Goal: Information Seeking & Learning: Learn about a topic

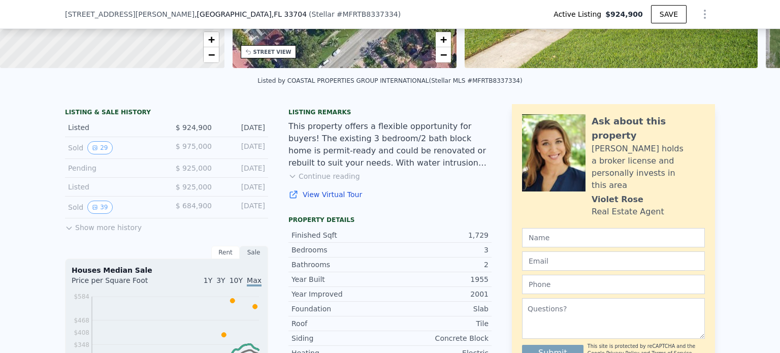
scroll to position [199, 0]
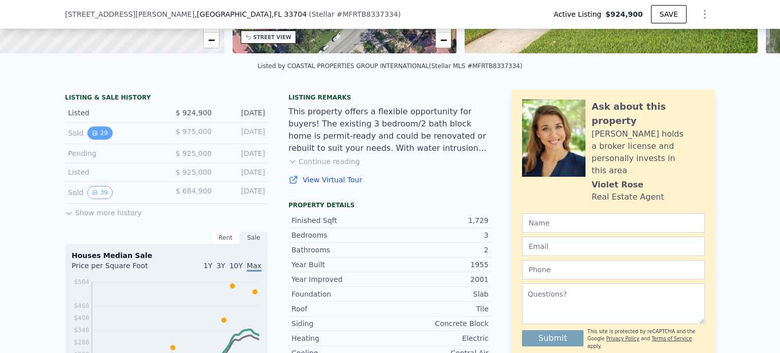
click at [95, 140] on button "29" at bounding box center [99, 132] width 25 height 13
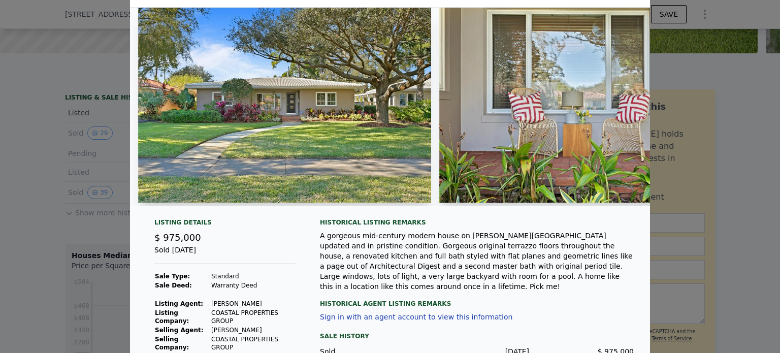
scroll to position [0, 0]
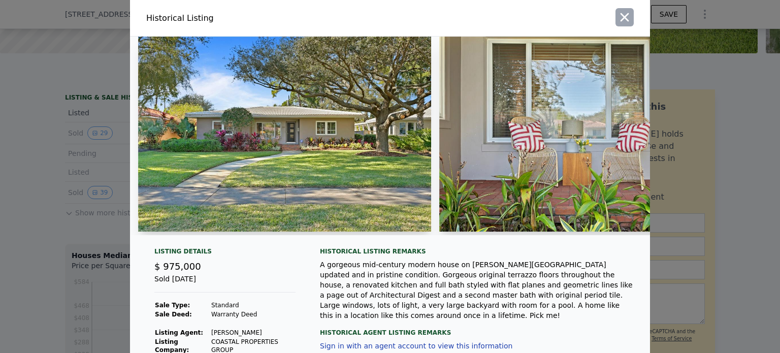
click at [617, 16] on icon "button" at bounding box center [624, 17] width 14 height 14
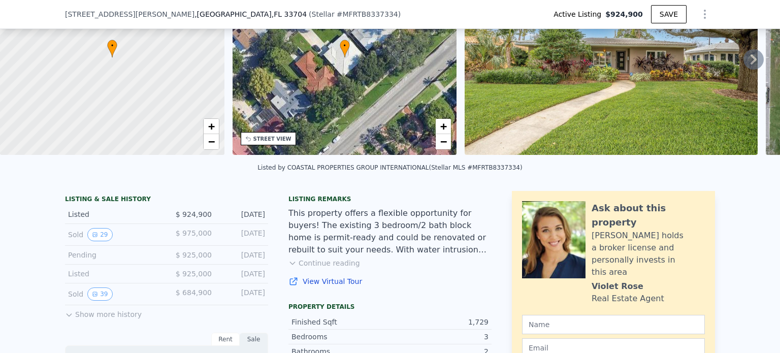
scroll to position [199, 0]
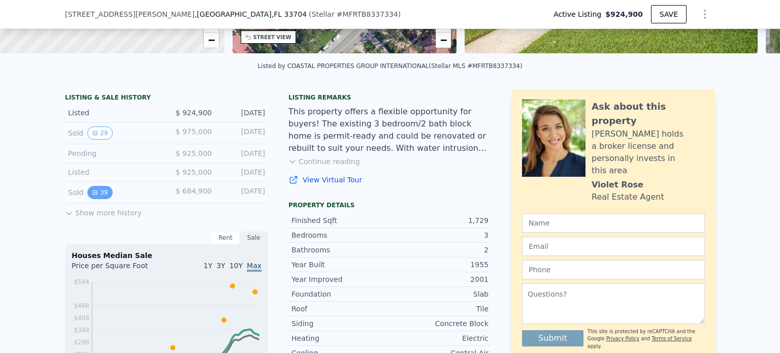
click at [96, 197] on button "39" at bounding box center [99, 192] width 25 height 13
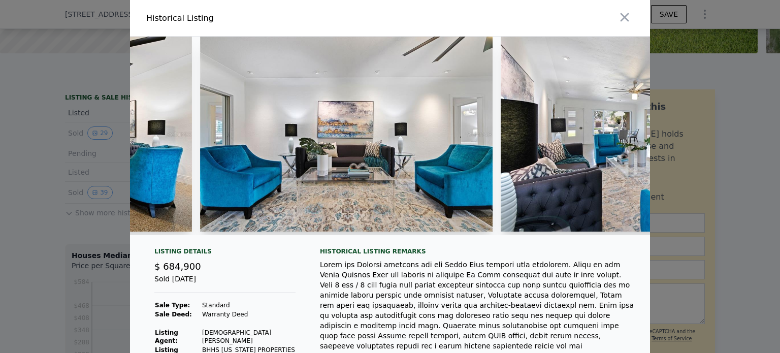
scroll to position [0, 4879]
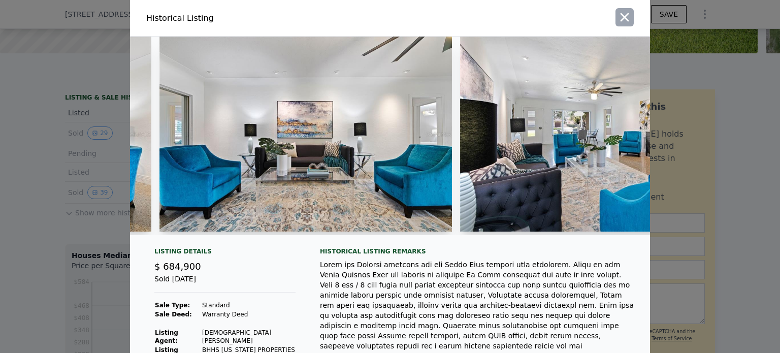
click at [620, 15] on icon "button" at bounding box center [624, 17] width 9 height 9
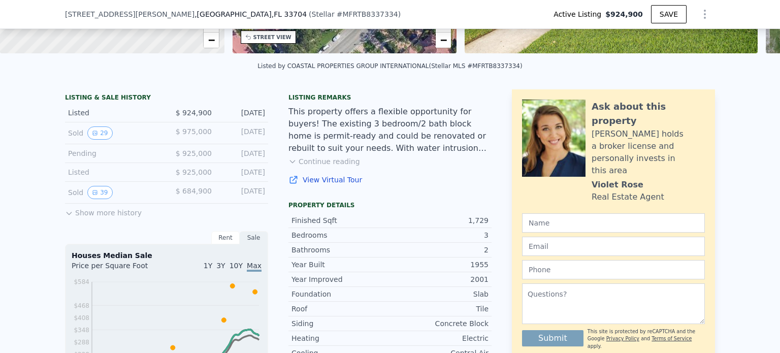
click at [67, 217] on icon at bounding box center [69, 213] width 8 height 8
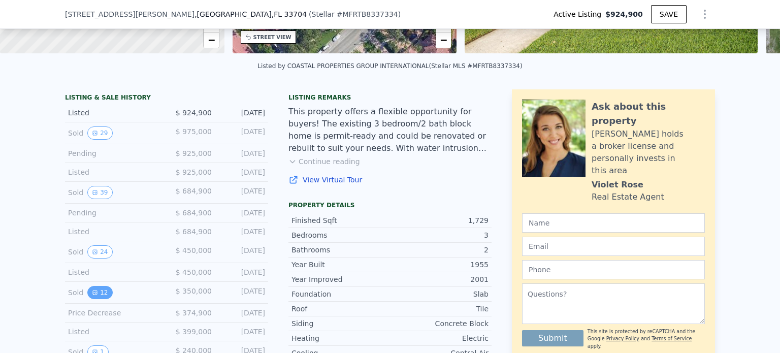
click at [92, 295] on icon "View historical data" at bounding box center [95, 292] width 6 height 6
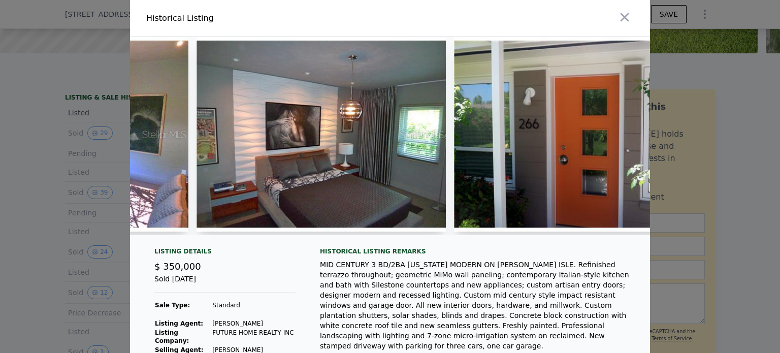
scroll to position [0, 2341]
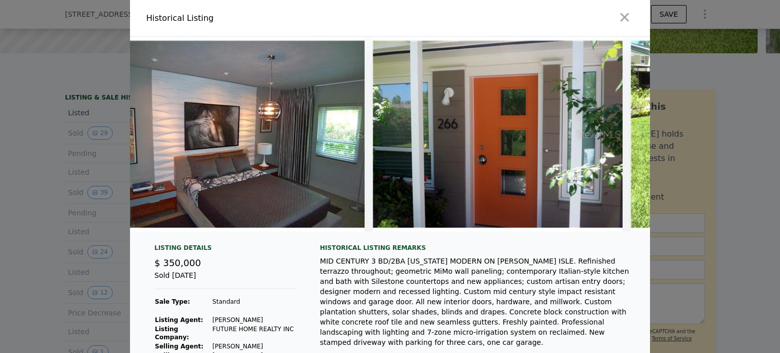
click at [642, 239] on div at bounding box center [390, 138] width 520 height 203
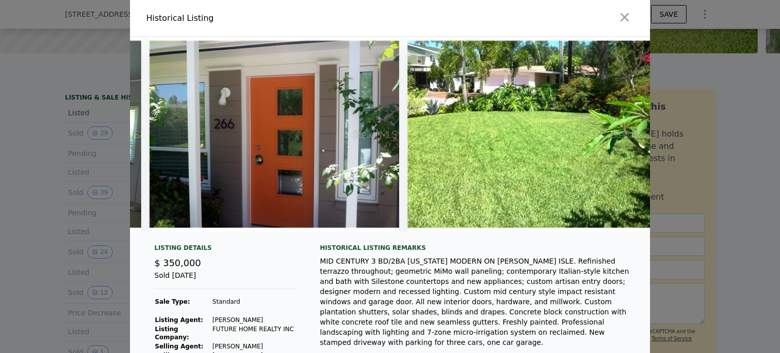
scroll to position [0, 2587]
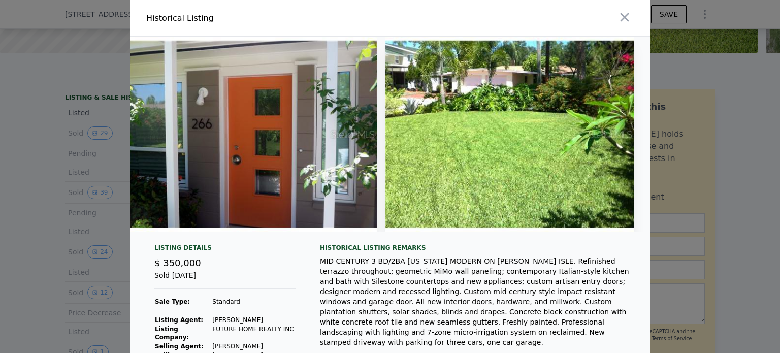
click at [93, 257] on div at bounding box center [390, 176] width 780 height 353
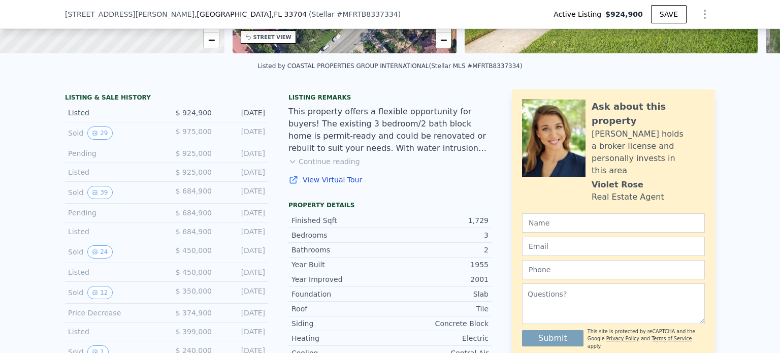
click at [93, 257] on button "24" at bounding box center [99, 251] width 25 height 13
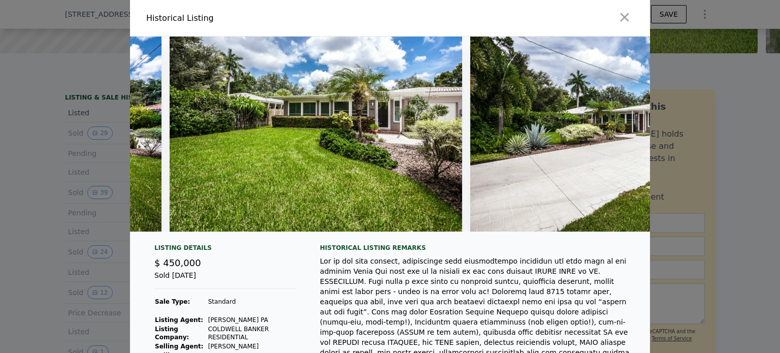
scroll to position [0, 6523]
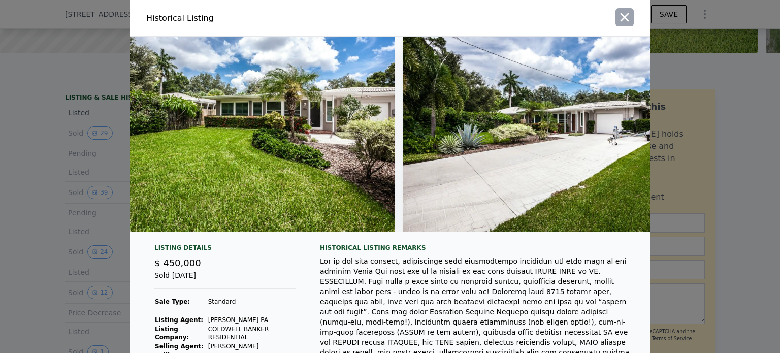
click at [621, 20] on icon "button" at bounding box center [624, 17] width 14 height 14
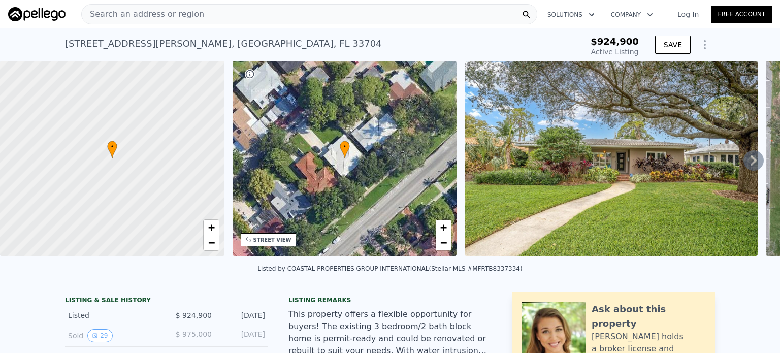
scroll to position [0, 0]
click at [93, 338] on icon "View historical data" at bounding box center [95, 335] width 4 height 4
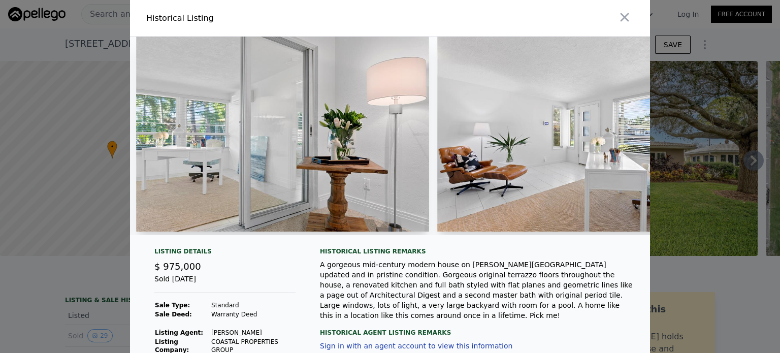
scroll to position [0, 6659]
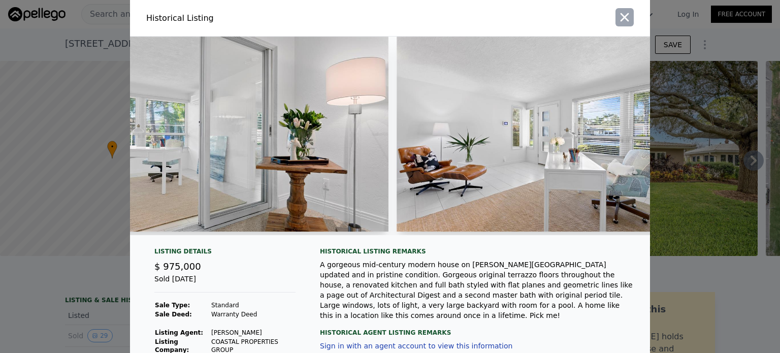
click at [617, 17] on icon "button" at bounding box center [624, 17] width 14 height 14
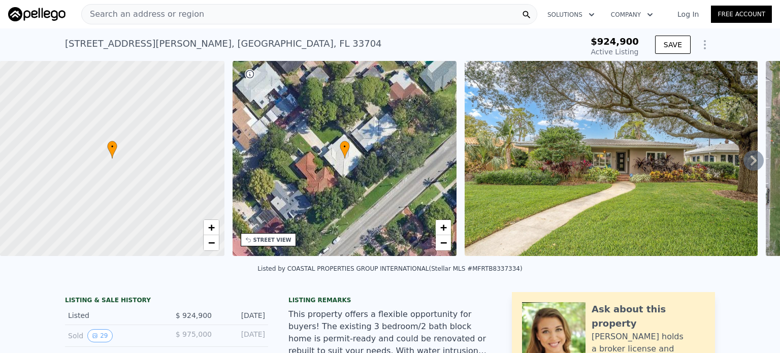
click at [750, 159] on icon at bounding box center [753, 160] width 6 height 10
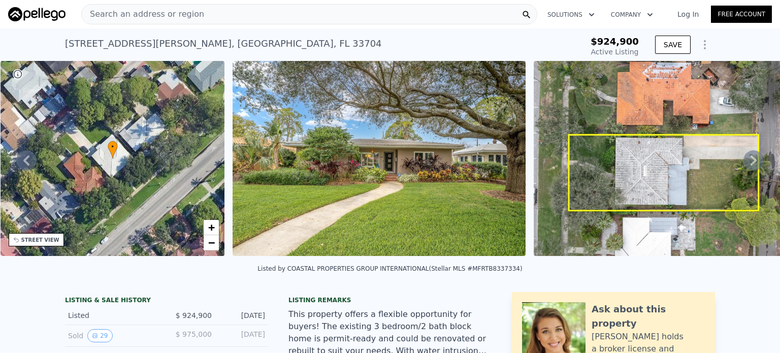
click at [750, 159] on icon at bounding box center [753, 160] width 6 height 10
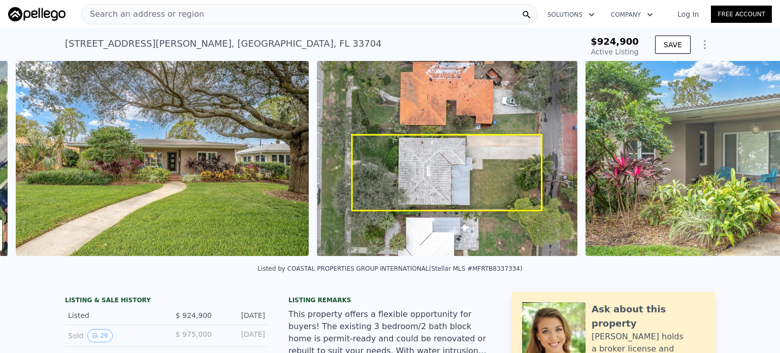
scroll to position [0, 464]
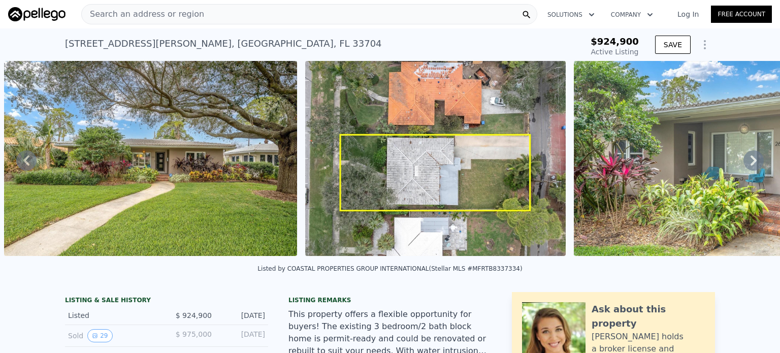
click at [750, 159] on icon at bounding box center [753, 160] width 6 height 10
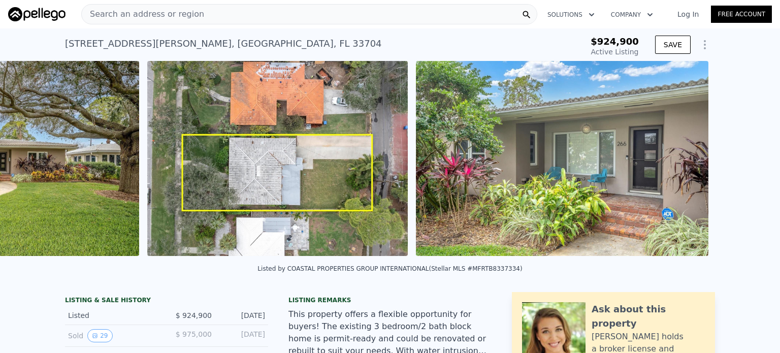
scroll to position [0, 765]
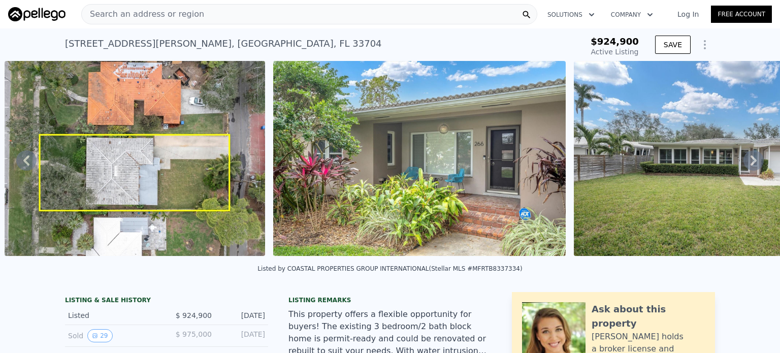
click at [750, 159] on icon at bounding box center [753, 160] width 6 height 10
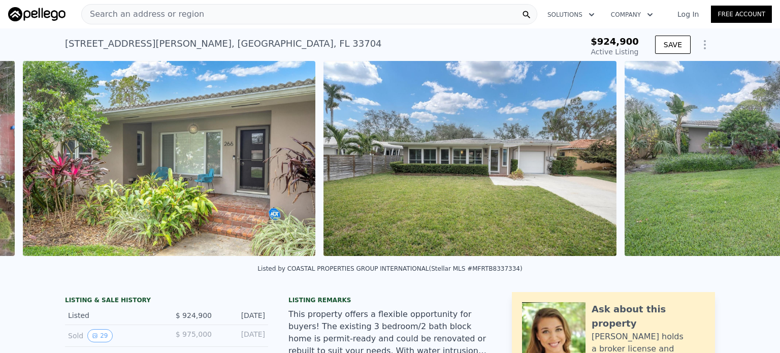
scroll to position [0, 1033]
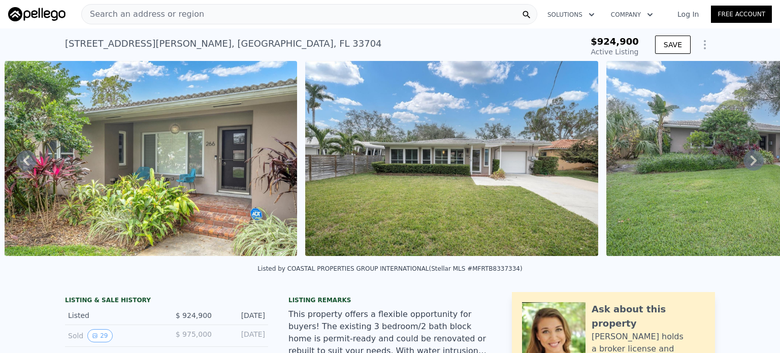
click at [750, 159] on icon at bounding box center [753, 160] width 6 height 10
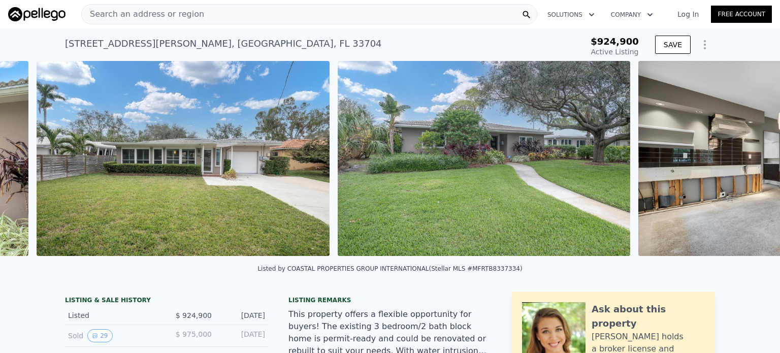
scroll to position [0, 1334]
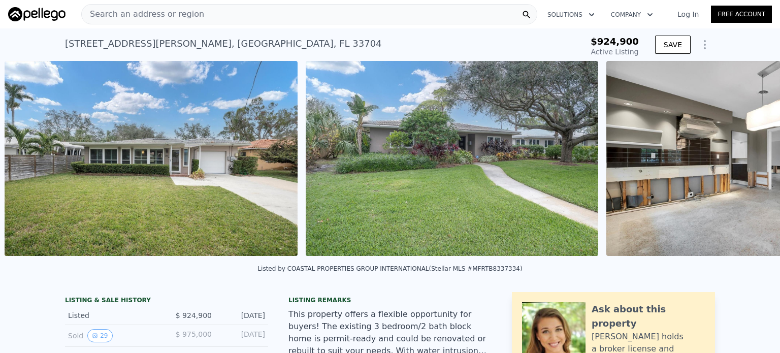
click at [744, 159] on div "• + − • + − STREET VIEW Loading... SATELLITE VIEW" at bounding box center [390, 160] width 780 height 198
click at [750, 162] on icon at bounding box center [753, 160] width 6 height 10
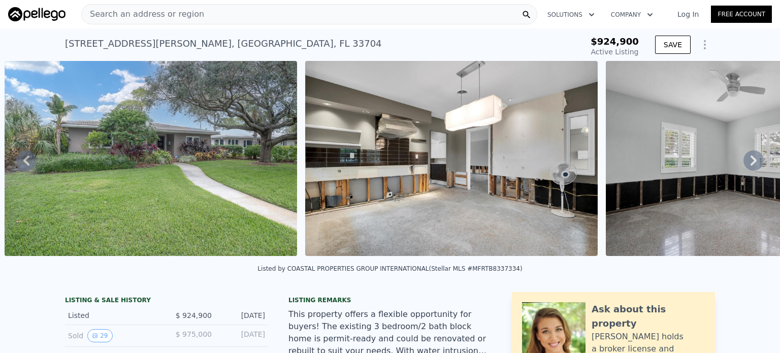
click at [750, 162] on icon at bounding box center [753, 160] width 6 height 10
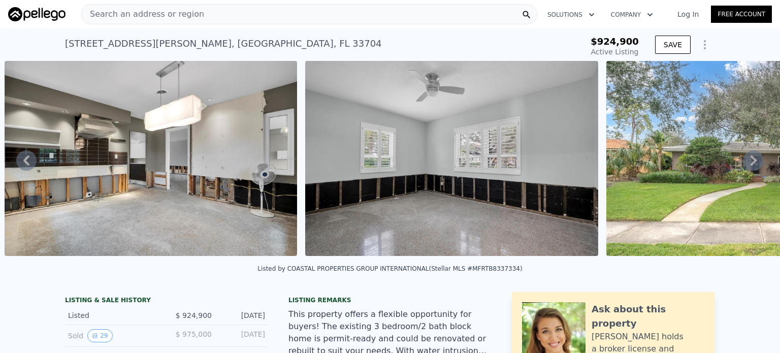
click at [750, 162] on icon at bounding box center [753, 160] width 6 height 10
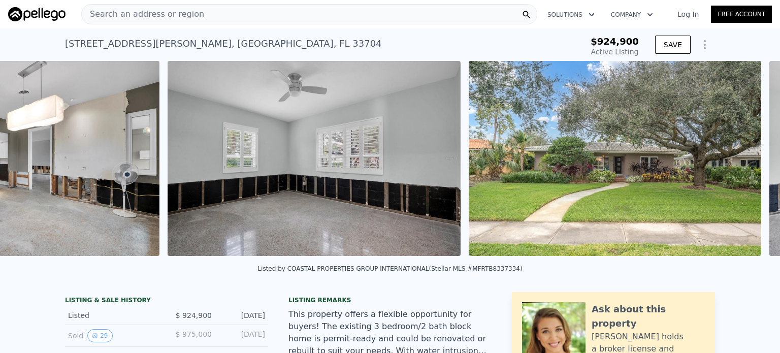
scroll to position [0, 2236]
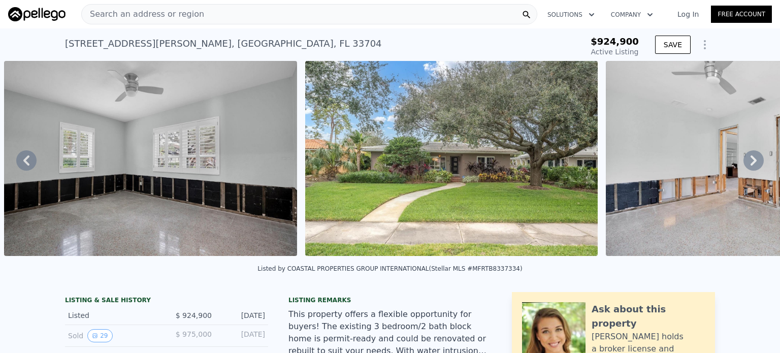
click at [750, 162] on icon at bounding box center [753, 160] width 6 height 10
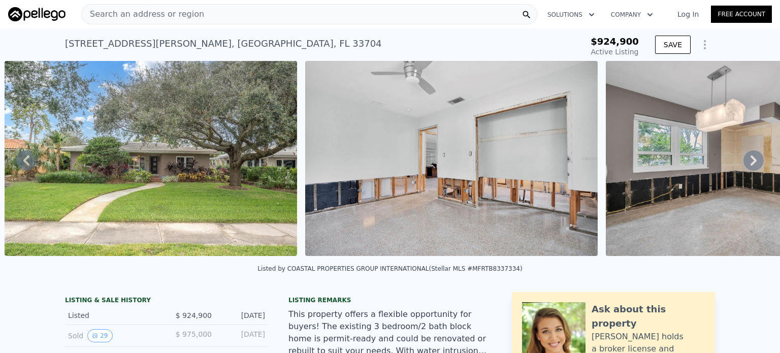
click at [750, 162] on icon at bounding box center [753, 160] width 6 height 10
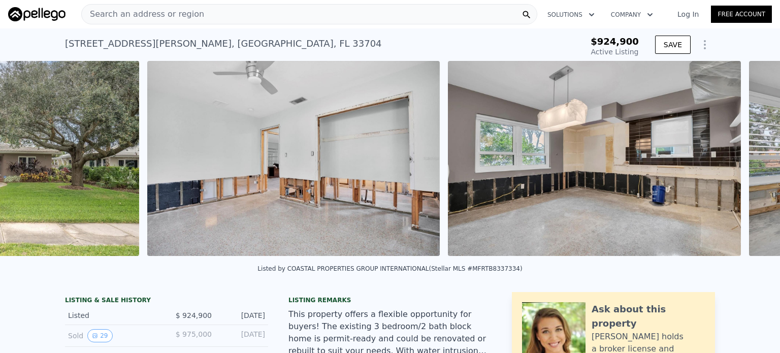
scroll to position [0, 2838]
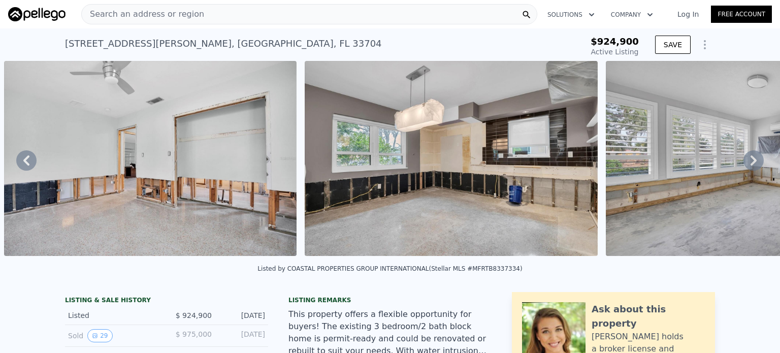
click at [750, 162] on icon at bounding box center [753, 160] width 6 height 10
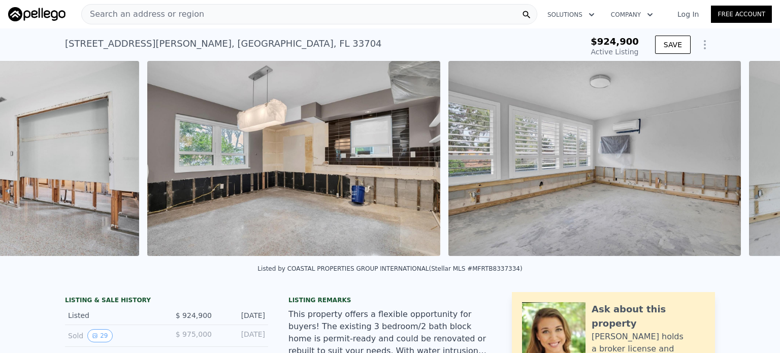
scroll to position [0, 3138]
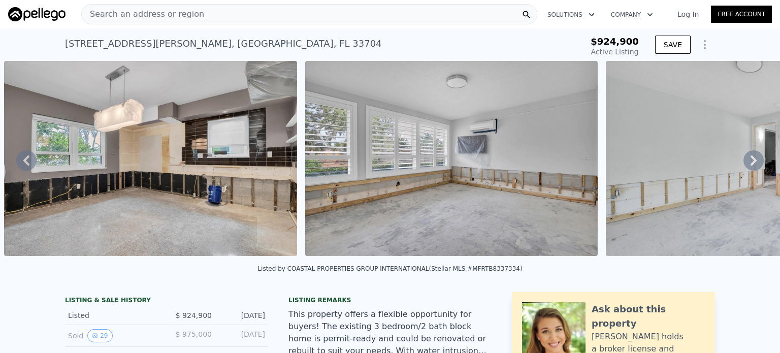
click at [750, 162] on icon at bounding box center [753, 160] width 6 height 10
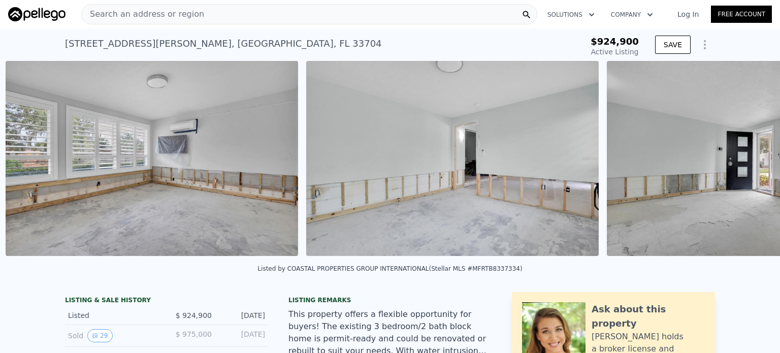
scroll to position [0, 3439]
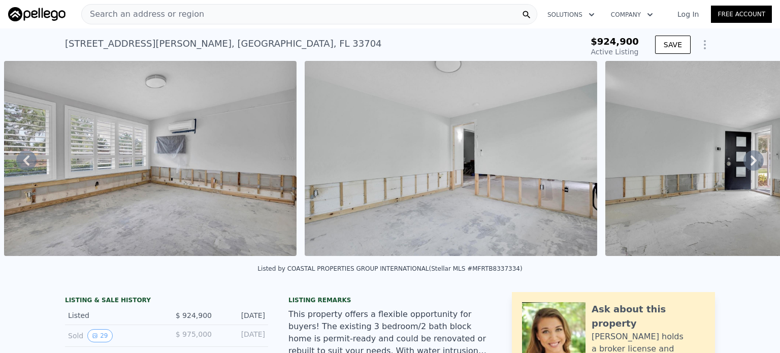
click at [750, 162] on icon at bounding box center [753, 160] width 6 height 10
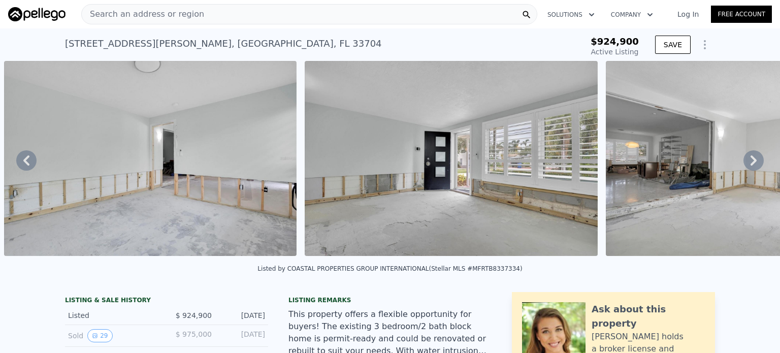
click at [750, 162] on icon at bounding box center [753, 160] width 6 height 10
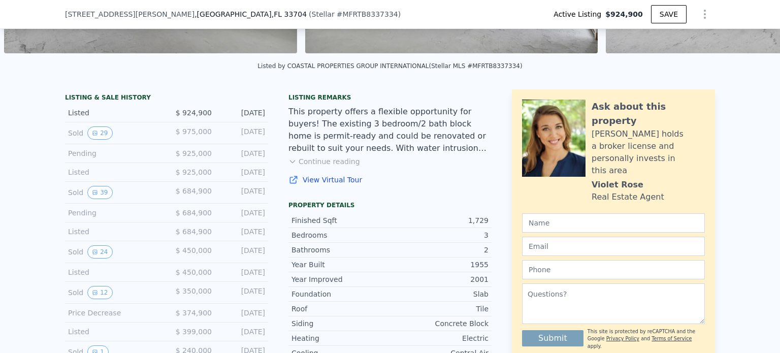
scroll to position [250, 0]
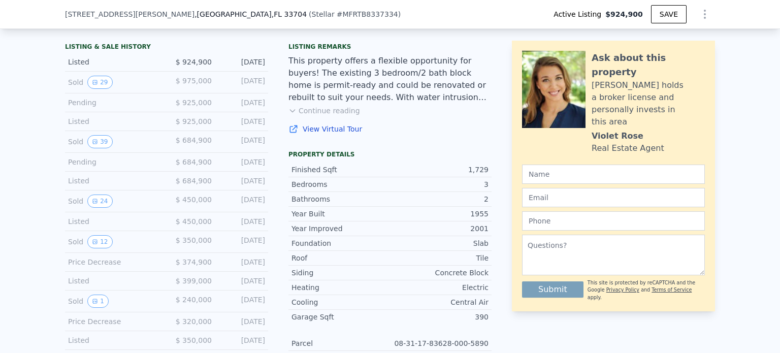
click at [312, 133] on link "View Virtual Tour" at bounding box center [389, 129] width 203 height 10
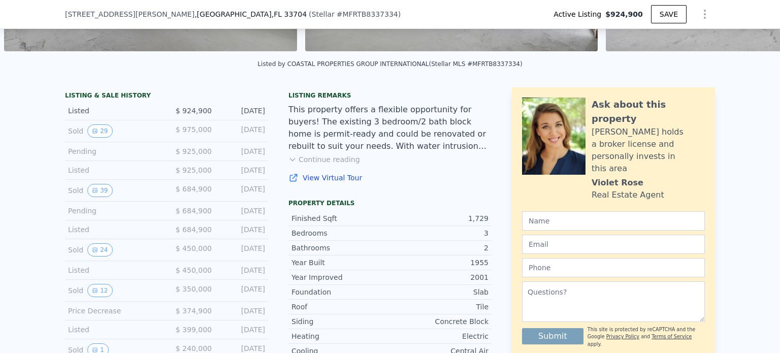
scroll to position [203, 0]
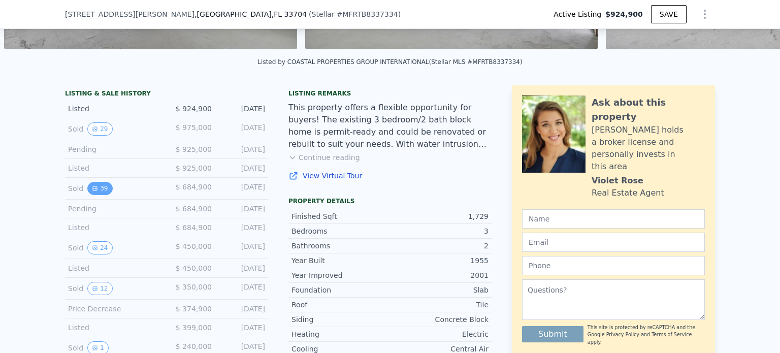
click at [96, 192] on button "39" at bounding box center [99, 188] width 25 height 13
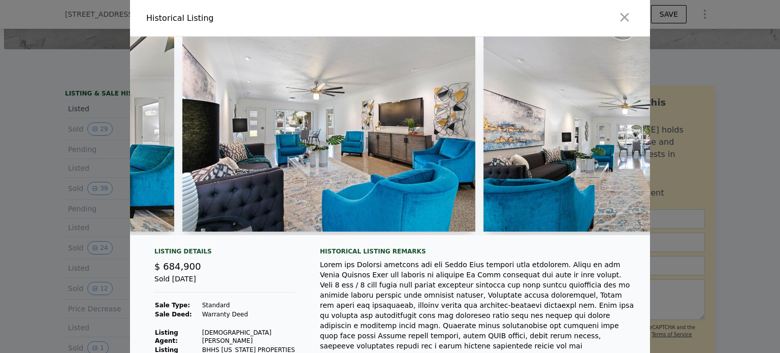
scroll to position [0, 5177]
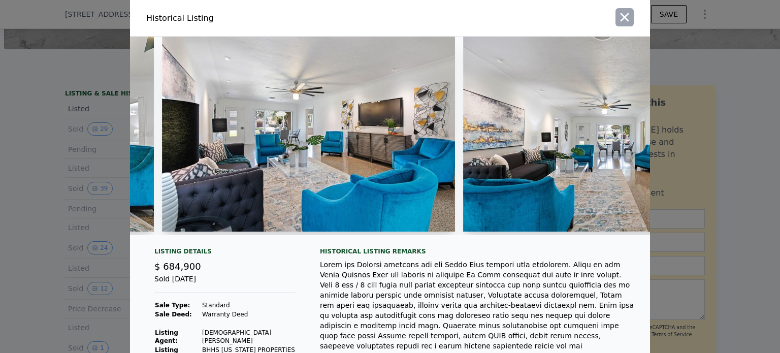
click at [623, 16] on icon "button" at bounding box center [624, 17] width 14 height 14
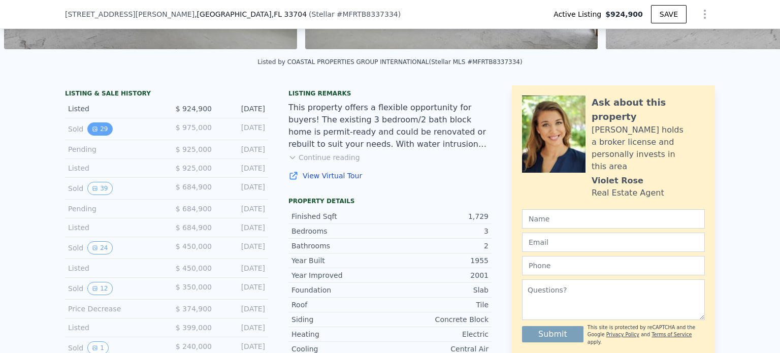
click at [93, 131] on icon "View historical data" at bounding box center [95, 129] width 4 height 4
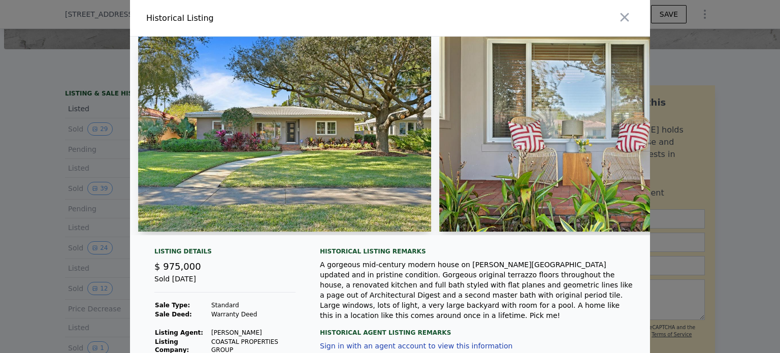
click at [93, 191] on div at bounding box center [390, 176] width 780 height 353
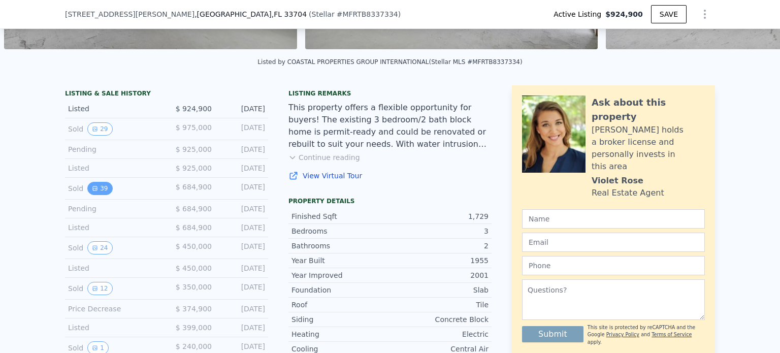
click at [94, 193] on button "39" at bounding box center [99, 188] width 25 height 13
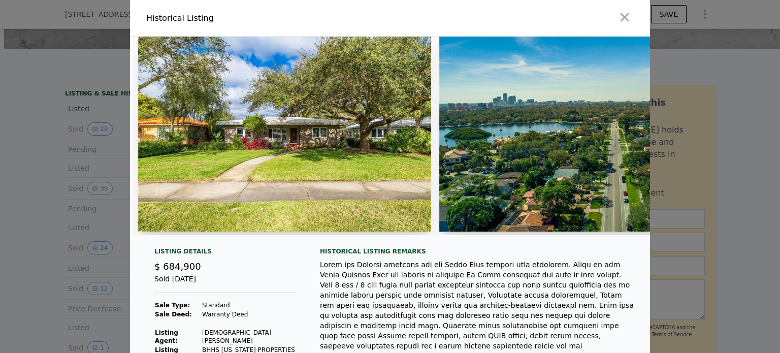
click at [89, 136] on div at bounding box center [390, 176] width 780 height 353
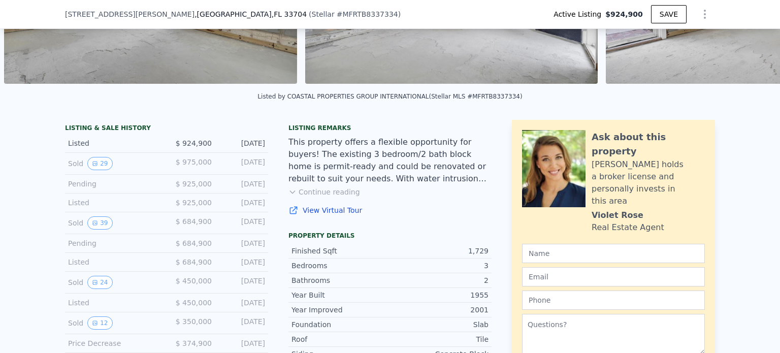
scroll to position [152, 0]
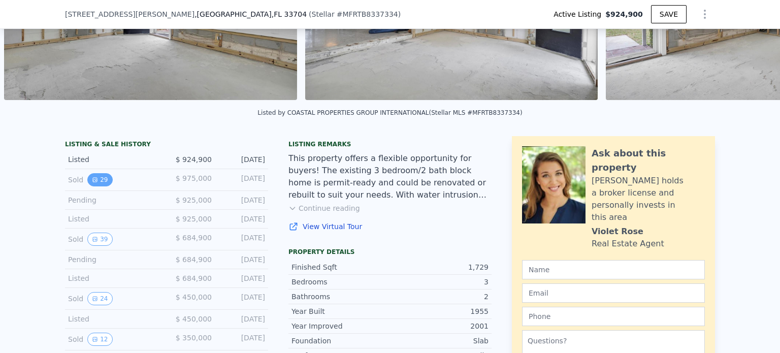
click at [98, 185] on button "29" at bounding box center [99, 179] width 25 height 13
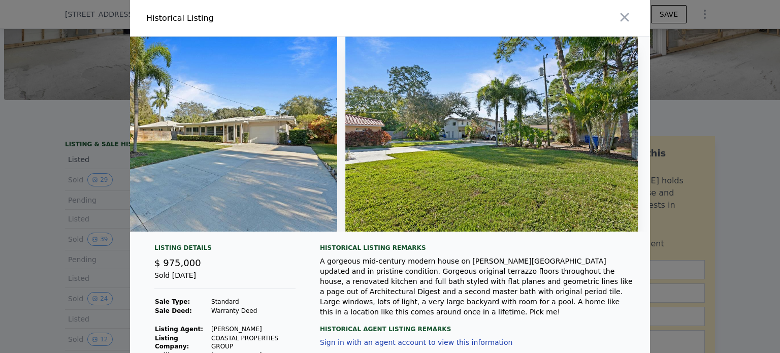
scroll to position [0, 8218]
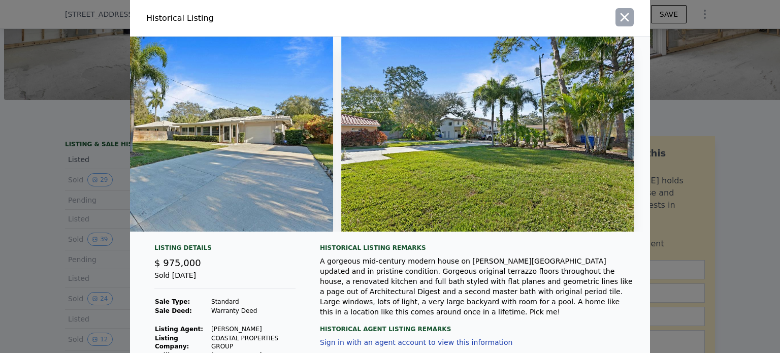
click at [621, 12] on icon "button" at bounding box center [624, 17] width 14 height 14
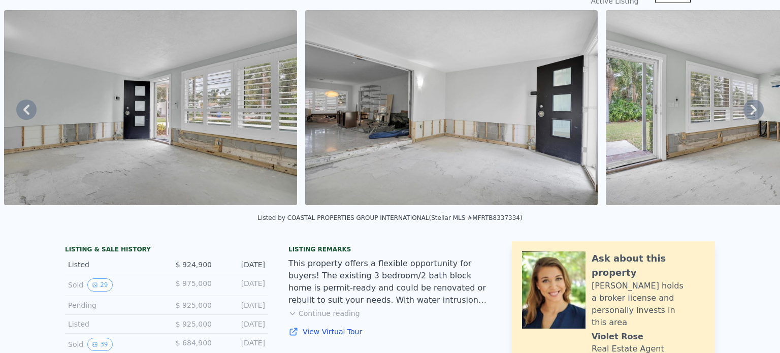
scroll to position [4, 0]
